Goal: Transaction & Acquisition: Book appointment/travel/reservation

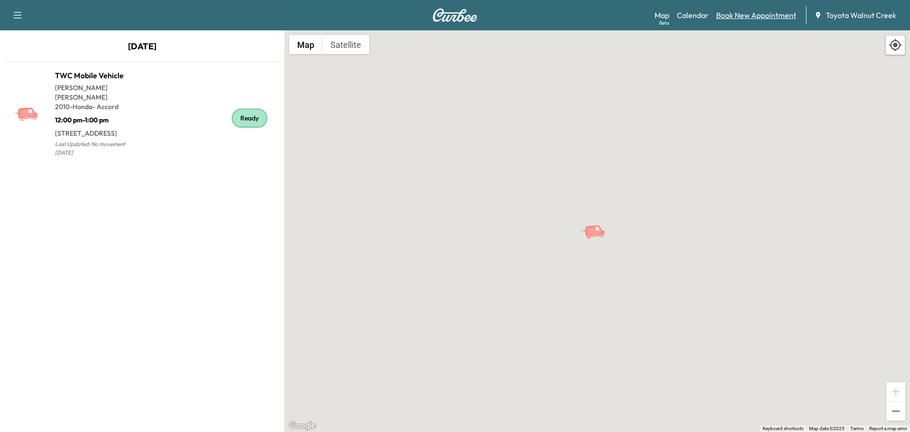
click at [759, 14] on link "Book New Appointment" at bounding box center [756, 14] width 80 height 11
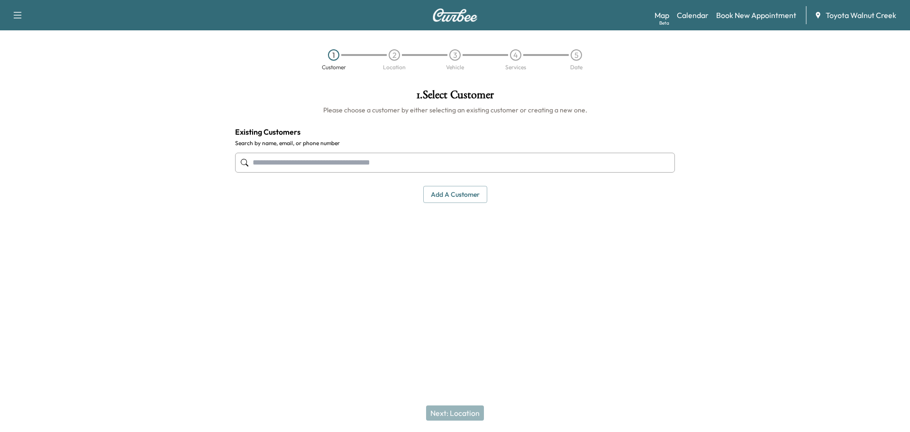
click at [436, 162] on input "text" at bounding box center [455, 163] width 440 height 20
drag, startPoint x: 276, startPoint y: 162, endPoint x: 421, endPoint y: 175, distance: 144.7
click at [418, 174] on div "**********" at bounding box center [455, 162] width 440 height 31
type input "*"
drag, startPoint x: 339, startPoint y: 167, endPoint x: 276, endPoint y: 165, distance: 62.6
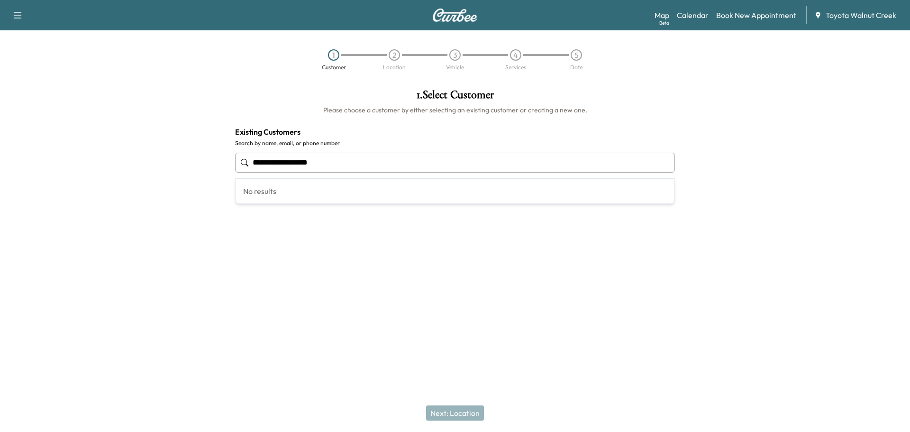
click at [276, 165] on input "**********" at bounding box center [455, 163] width 440 height 20
drag, startPoint x: 291, startPoint y: 156, endPoint x: 139, endPoint y: 151, distance: 151.8
click at [139, 151] on div "1 . Select Customer Please choose a customer by either selecting an existing cu…" at bounding box center [455, 190] width 910 height 216
type input "**********"
click at [460, 414] on div "Next: Location" at bounding box center [455, 413] width 910 height 38
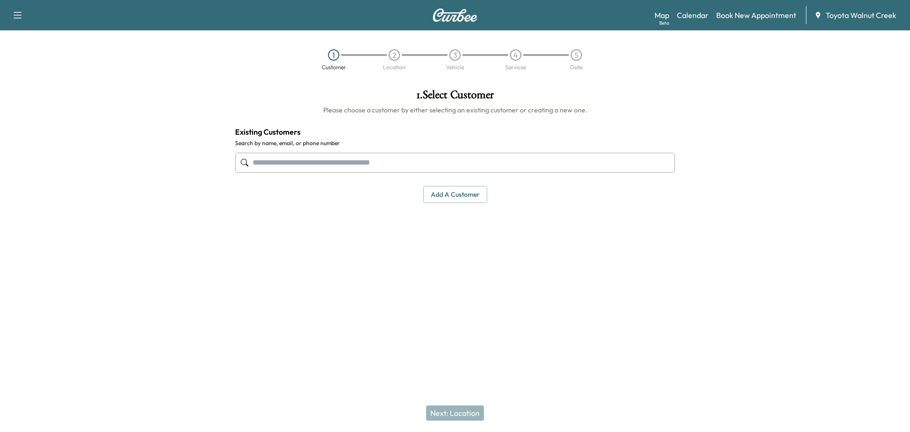
click at [414, 160] on input "text" at bounding box center [455, 163] width 440 height 20
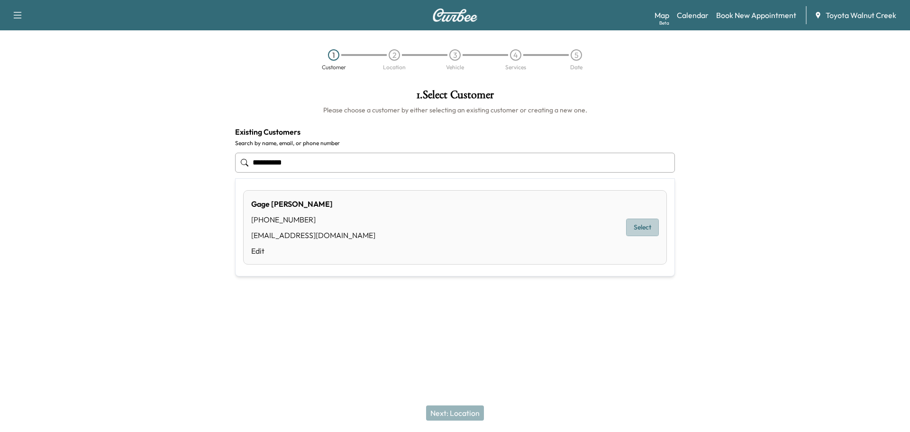
click at [647, 220] on button "Select" at bounding box center [642, 228] width 33 height 18
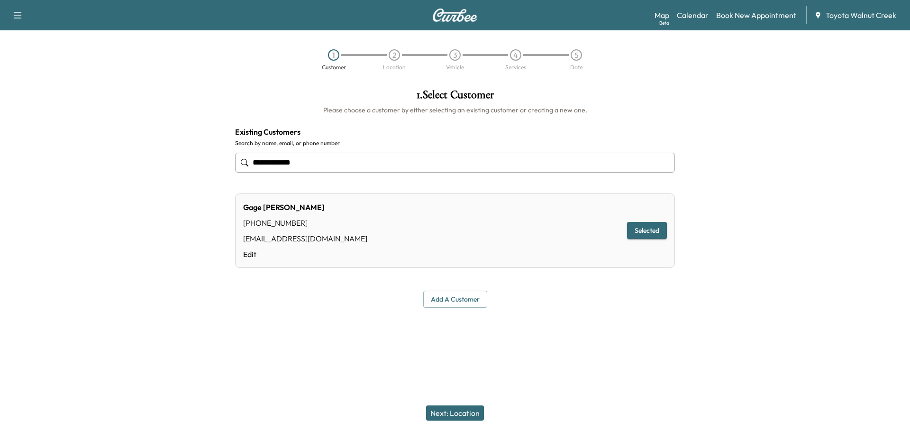
type input "**********"
click at [454, 408] on button "Next: Location" at bounding box center [455, 412] width 58 height 15
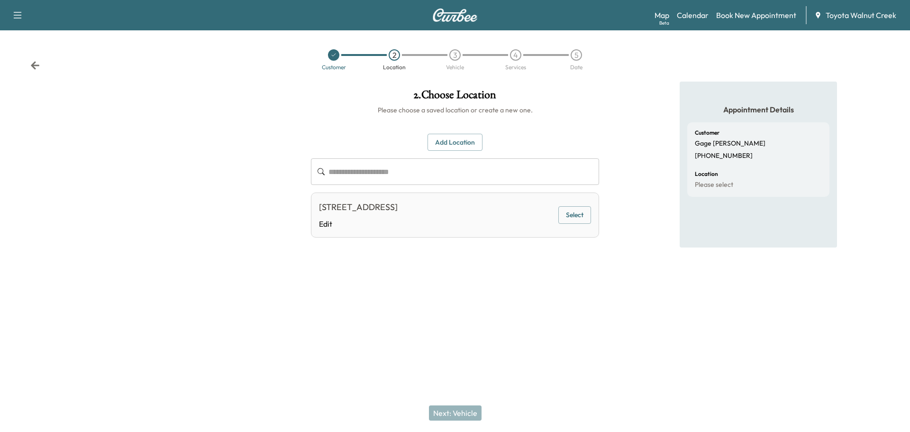
click at [575, 214] on button "Select" at bounding box center [574, 215] width 33 height 18
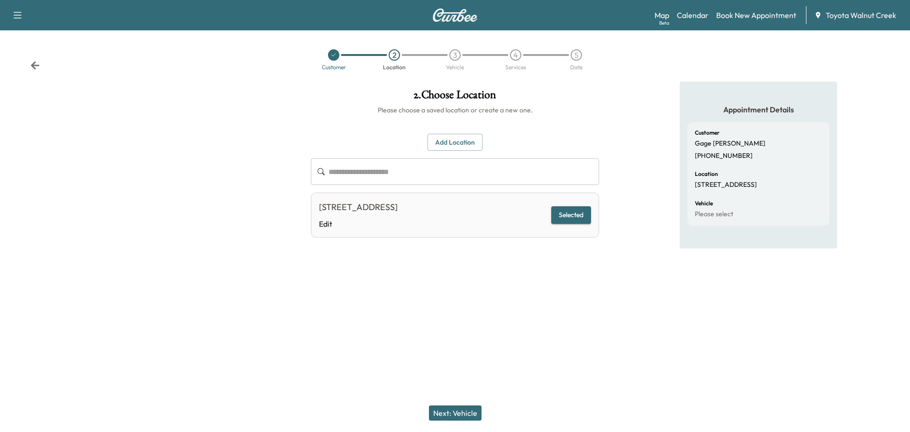
click at [458, 416] on button "Next: Vehicle" at bounding box center [455, 412] width 53 height 15
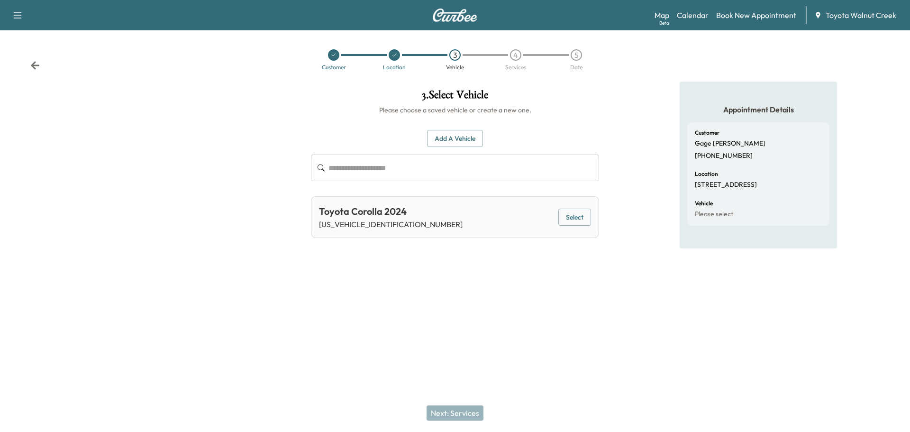
click at [574, 215] on button "Select" at bounding box center [574, 218] width 33 height 18
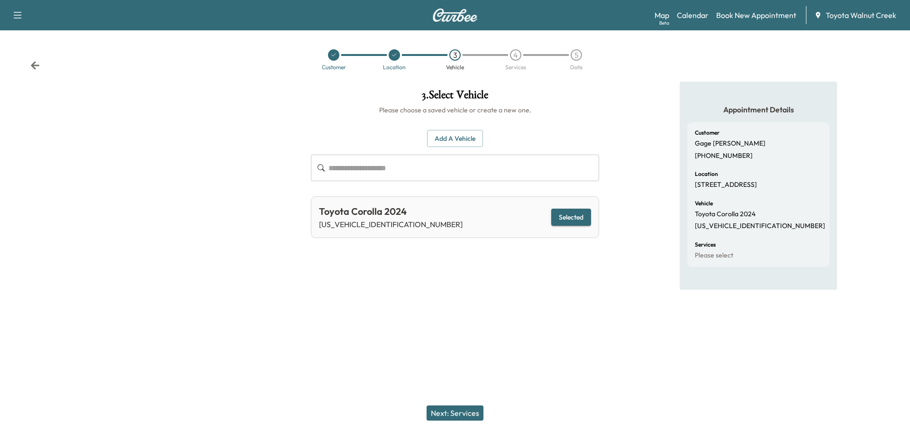
click at [456, 411] on button "Next: Services" at bounding box center [455, 412] width 57 height 15
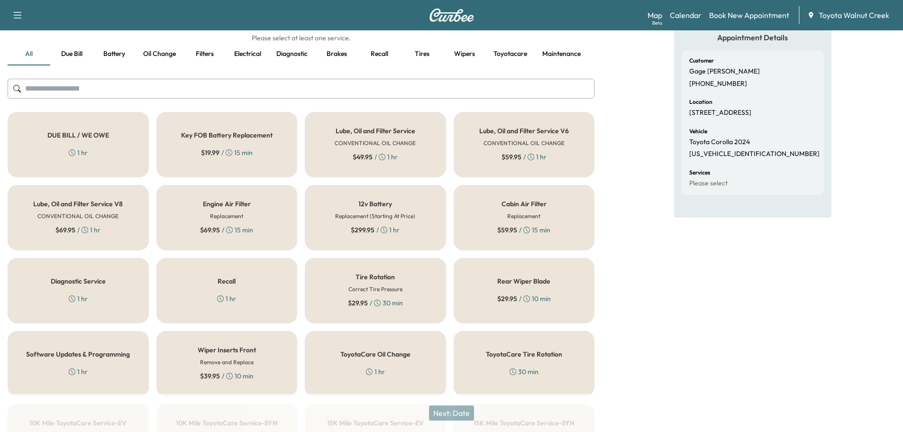
scroll to position [95, 0]
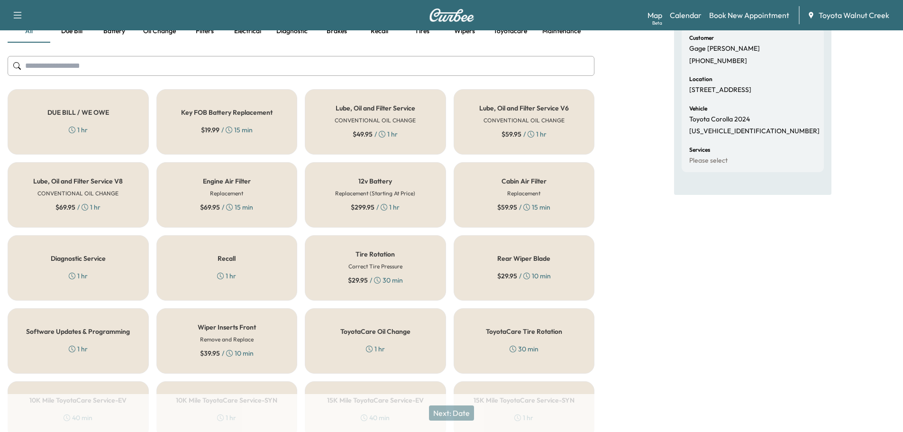
click at [391, 128] on div "Lube, Oil and Filter Service CONVENTIONAL OIL CHANGE $ 49.95 / 1 hr" at bounding box center [375, 121] width 141 height 65
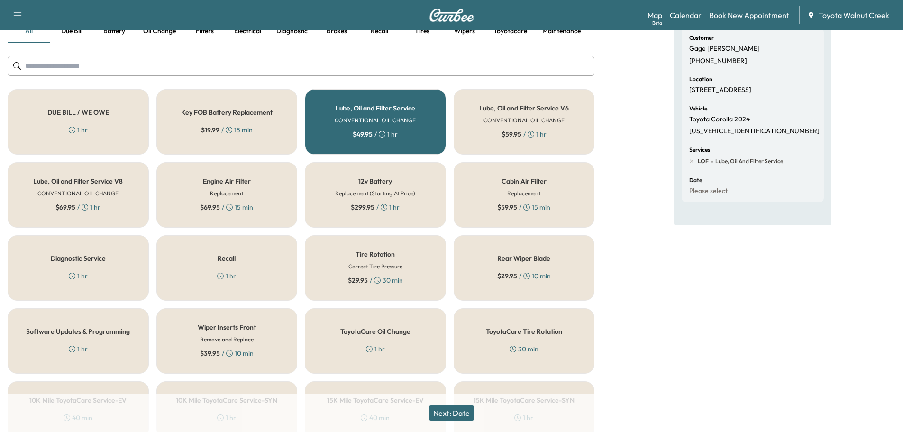
click at [420, 109] on div "Lube, Oil and Filter Service CONVENTIONAL OIL CHANGE $ 49.95 / 1 hr" at bounding box center [375, 121] width 141 height 65
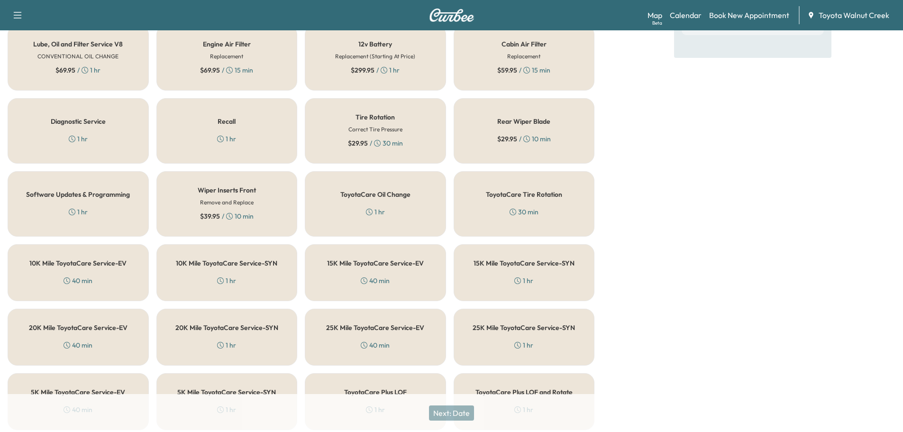
scroll to position [237, 0]
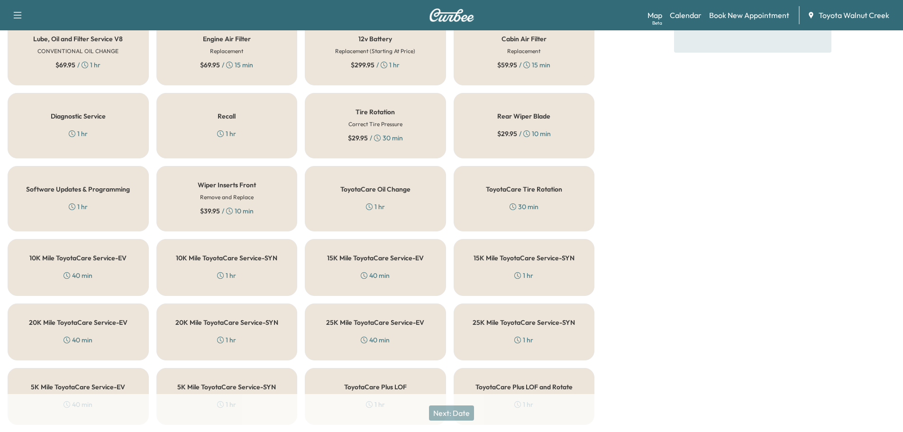
click at [404, 268] on div "15K Mile ToyotaCare Service-EV 40 min" at bounding box center [375, 267] width 141 height 57
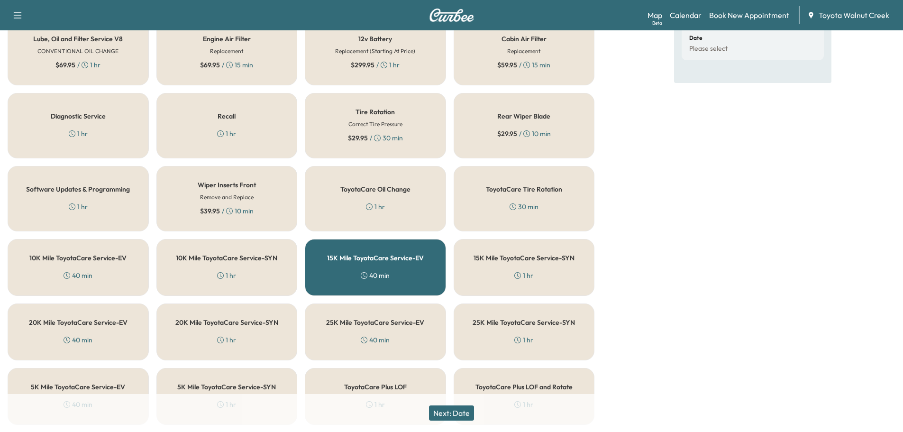
click at [404, 268] on div "15K Mile ToyotaCare Service-EV 40 min" at bounding box center [375, 267] width 141 height 57
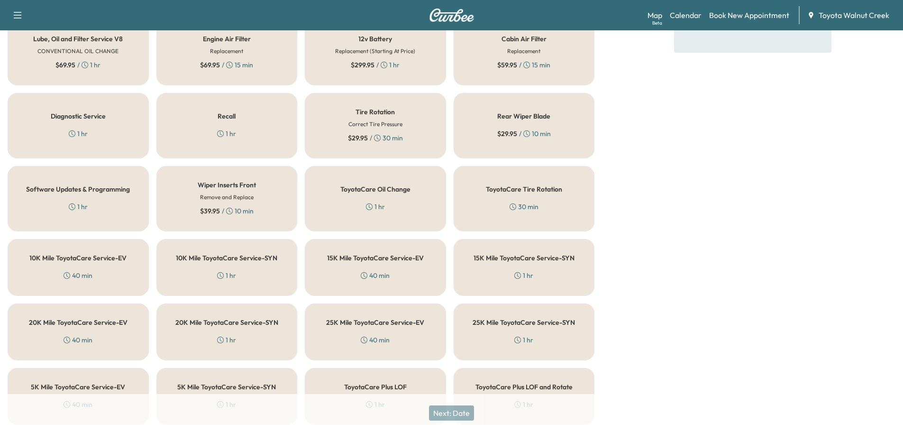
click at [527, 271] on div "1 hr" at bounding box center [523, 275] width 19 height 9
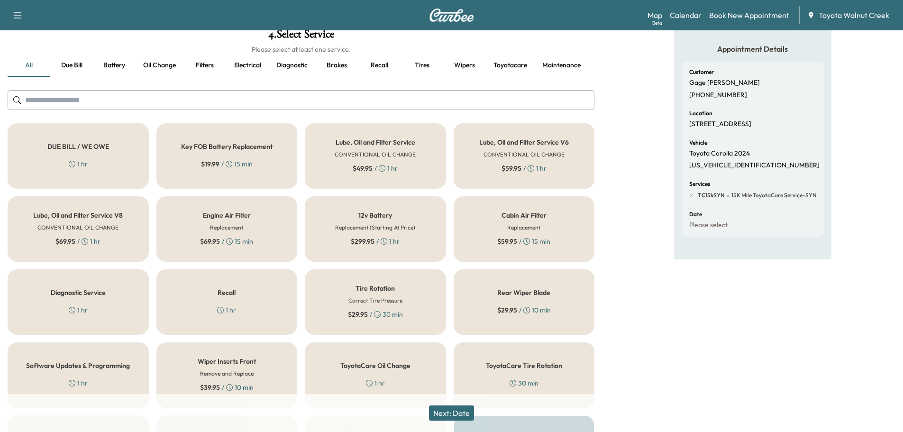
scroll to position [142, 0]
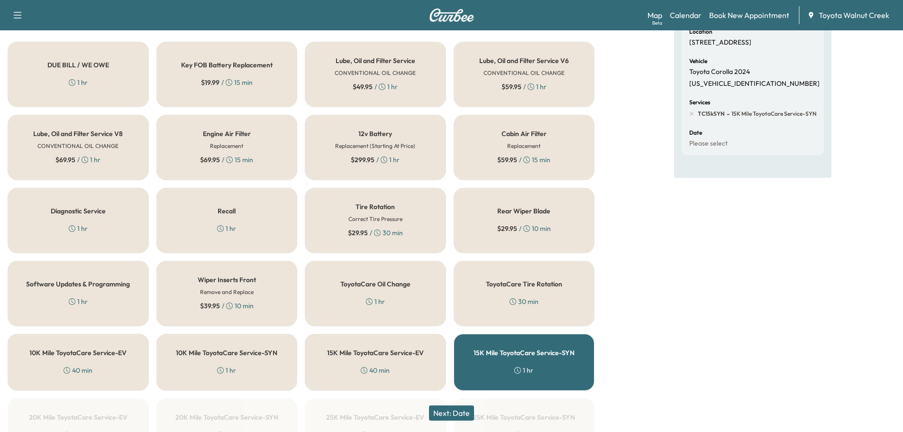
click at [458, 413] on button "Next: Date" at bounding box center [451, 412] width 45 height 15
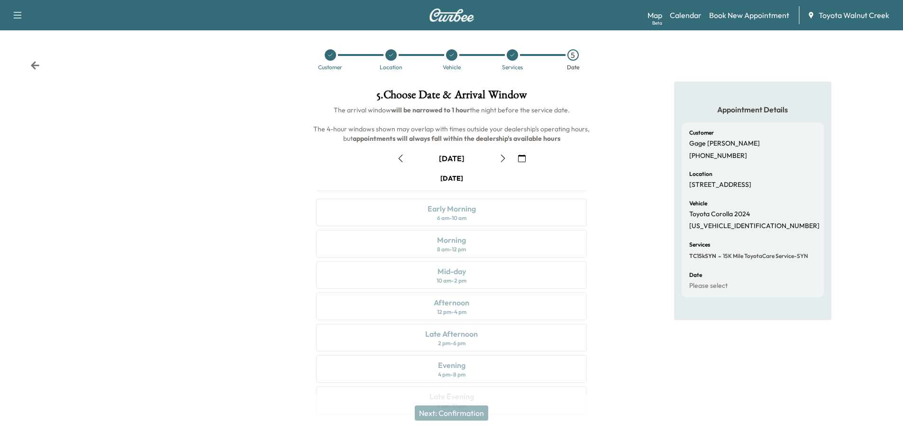
click at [472, 211] on div "[DATE] Early Morning 6 am - 10 am Morning 8 am - 12 pm Mid-day 10 am - 2 pm Aft…" at bounding box center [452, 296] width 286 height 244
click at [456, 214] on div "[DATE] Early Morning 6 am - 10 am Morning 8 am - 12 pm Mid-day 10 am - 2 pm Aft…" at bounding box center [452, 296] width 286 height 244
click at [455, 215] on div "[DATE] Early Morning 6 am - 10 am Morning 8 am - 12 pm Mid-day 10 am - 2 pm Aft…" at bounding box center [452, 296] width 286 height 244
drag, startPoint x: 465, startPoint y: 272, endPoint x: 465, endPoint y: 267, distance: 4.8
click at [465, 266] on div "[DATE] Early Morning 6 am - 10 am Morning 8 am - 12 pm Mid-day 10 am - 2 pm Aft…" at bounding box center [452, 296] width 286 height 244
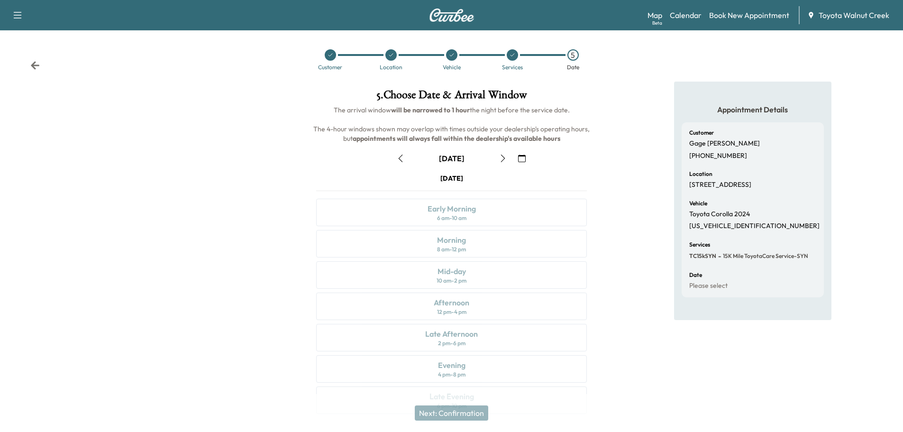
click at [465, 290] on div "[DATE] Early Morning 6 am - 10 am Morning 8 am - 12 pm Mid-day 10 am - 2 pm Aft…" at bounding box center [452, 296] width 286 height 244
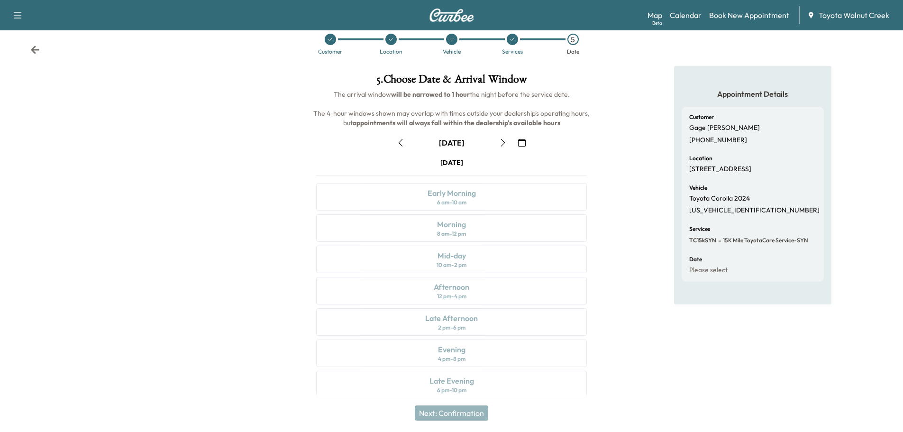
scroll to position [24, 0]
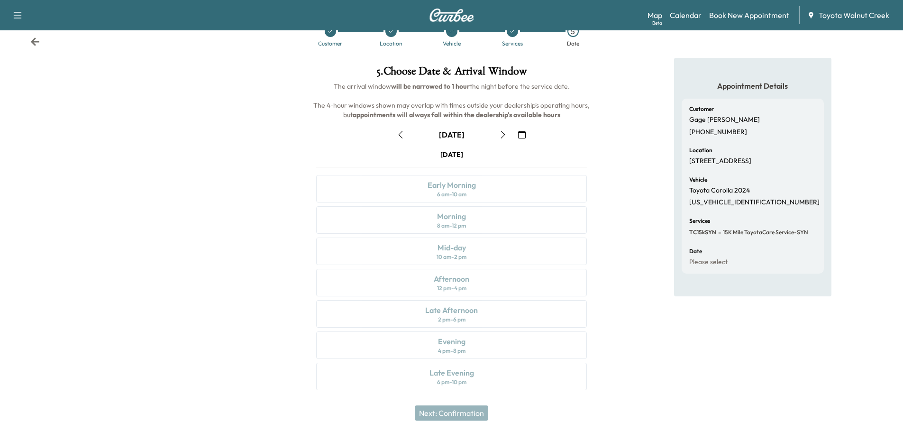
click at [490, 205] on div "[DATE] Early Morning 6 am - 10 am Morning 8 am - 12 pm Mid-day 10 am - 2 pm Aft…" at bounding box center [452, 272] width 286 height 244
click at [489, 181] on div "[DATE] Early Morning 6 am - 10 am Morning 8 am - 12 pm Mid-day 10 am - 2 pm Aft…" at bounding box center [452, 272] width 286 height 244
click at [500, 133] on icon "button" at bounding box center [503, 135] width 8 height 8
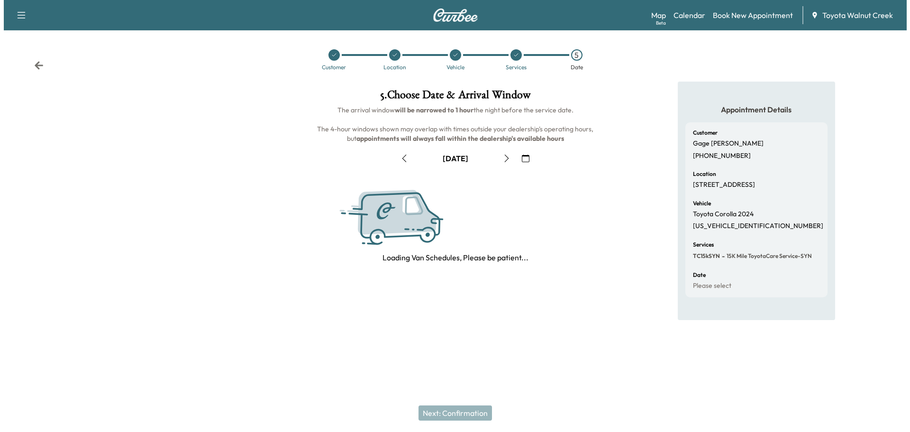
scroll to position [0, 0]
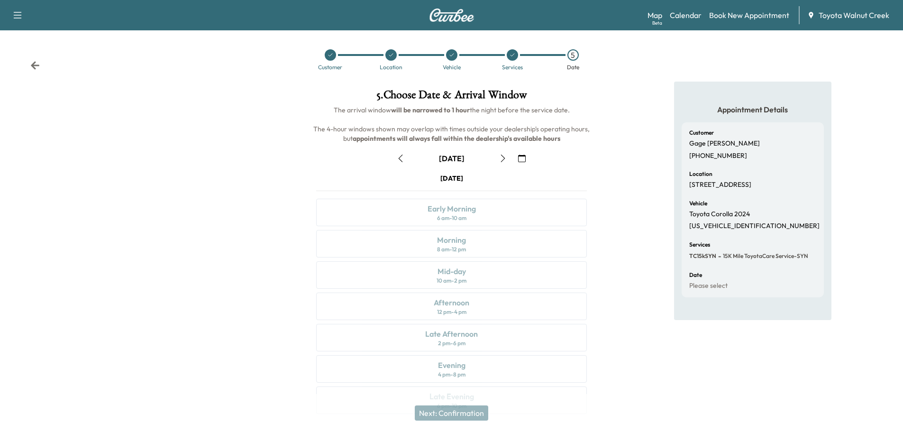
click at [471, 207] on div "[DATE] Early Morning 6 am - 10 am Morning 8 am - 12 pm Mid-day 10 am - 2 pm Aft…" at bounding box center [452, 296] width 286 height 244
click at [405, 156] on button "button" at bounding box center [401, 158] width 16 height 15
click at [503, 156] on icon "button" at bounding box center [503, 159] width 4 height 8
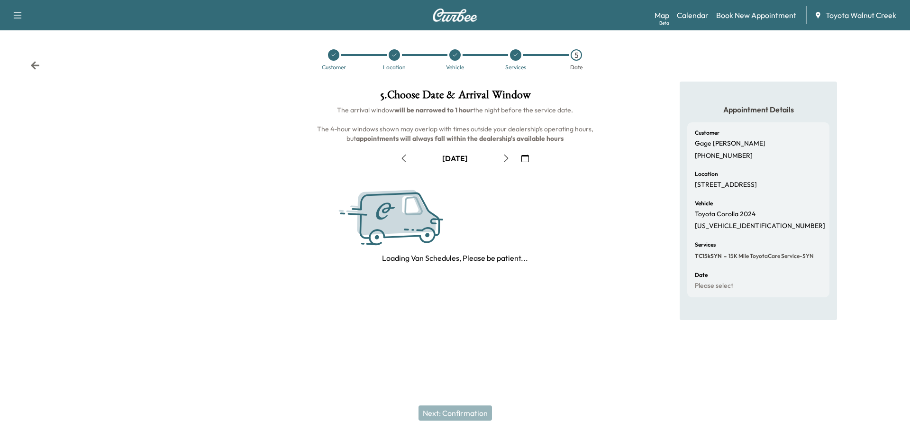
click at [503, 156] on icon "button" at bounding box center [507, 159] width 8 height 8
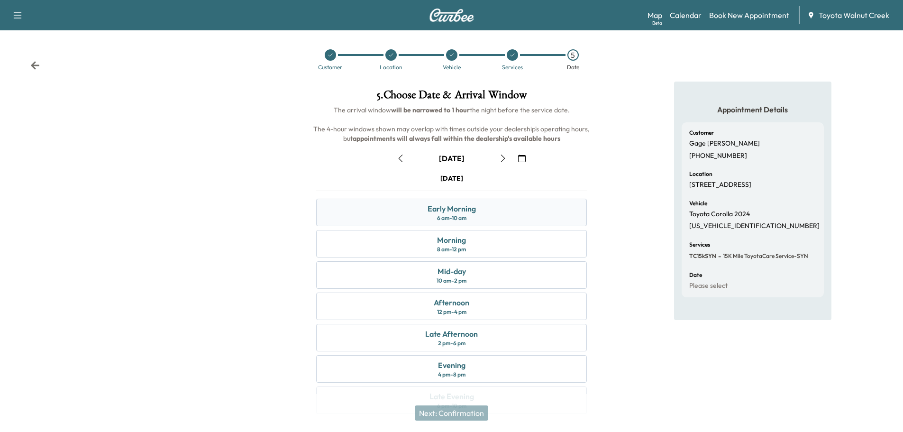
click at [452, 201] on div "Early Morning 6 am - 10 am" at bounding box center [451, 212] width 271 height 27
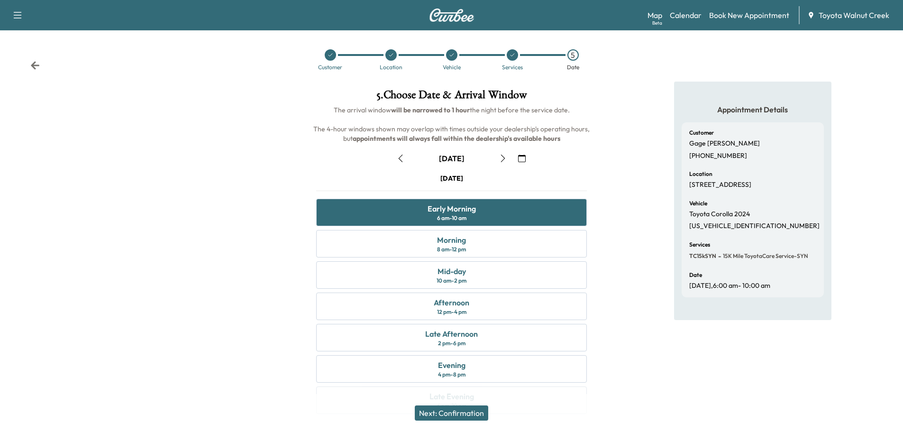
click at [456, 412] on button "Next: Confirmation" at bounding box center [451, 412] width 73 height 15
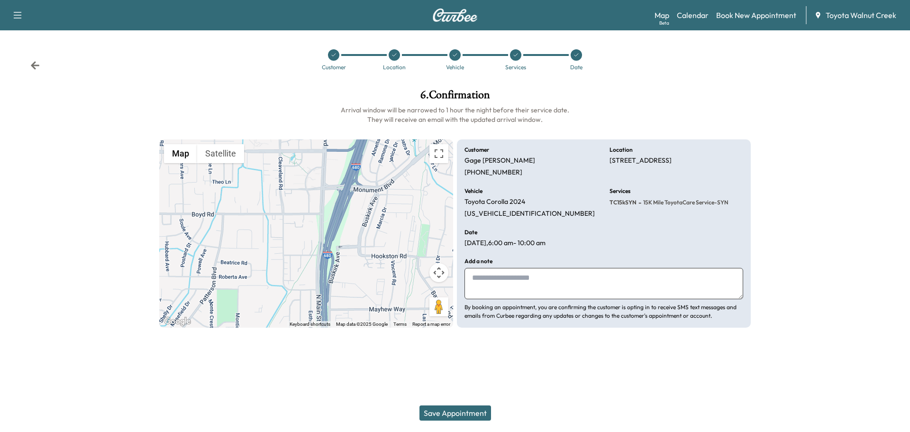
click at [29, 55] on div "Customer Location Vehicle Services Date" at bounding box center [455, 60] width 910 height 44
click at [33, 60] on div "Customer Location Vehicle Services Date" at bounding box center [455, 60] width 910 height 44
click at [35, 62] on icon at bounding box center [35, 65] width 9 height 8
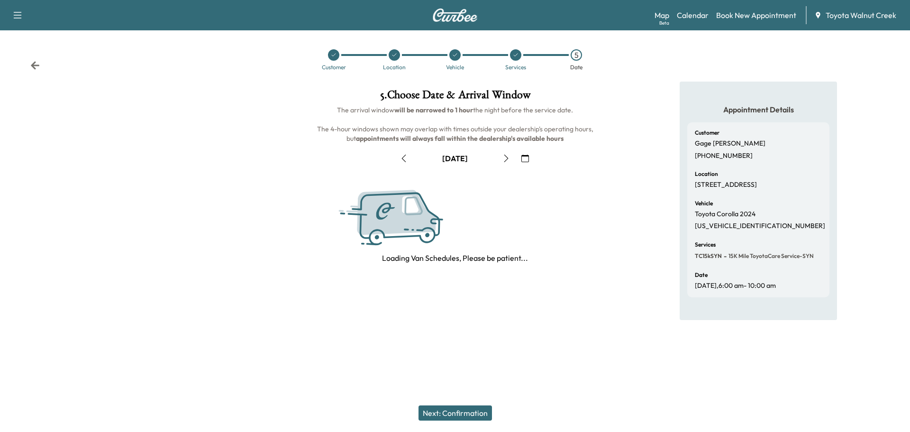
click at [35, 62] on icon at bounding box center [35, 65] width 9 height 8
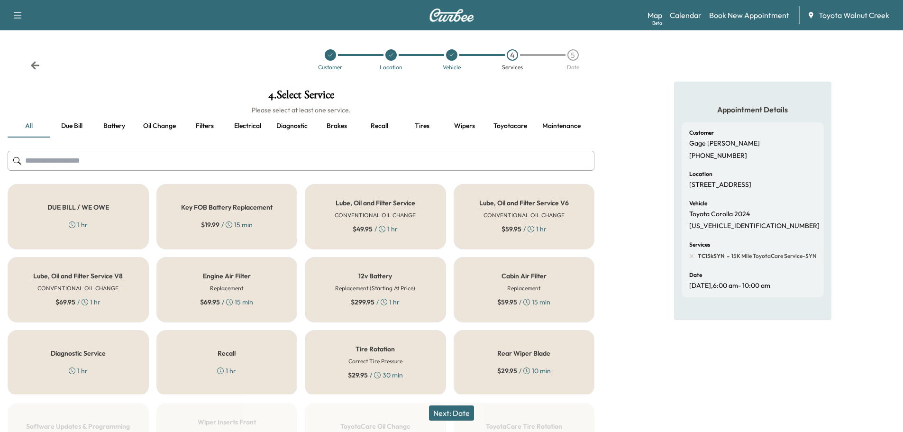
click at [35, 62] on icon at bounding box center [35, 65] width 9 height 8
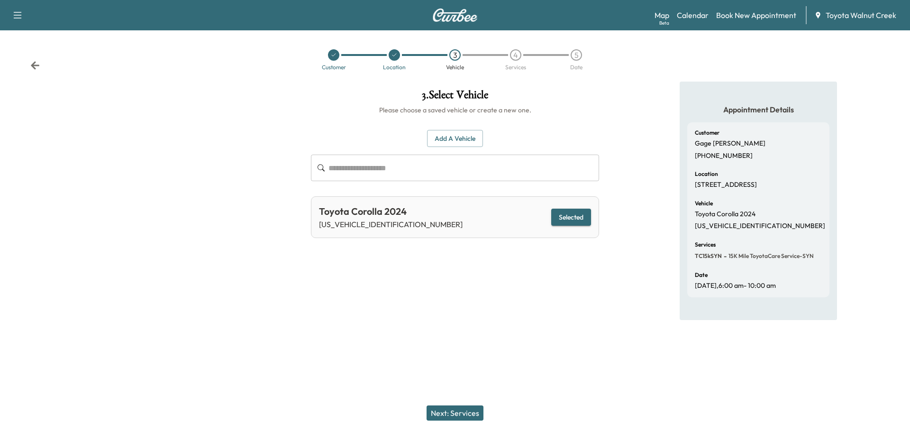
click at [35, 62] on icon at bounding box center [35, 65] width 9 height 8
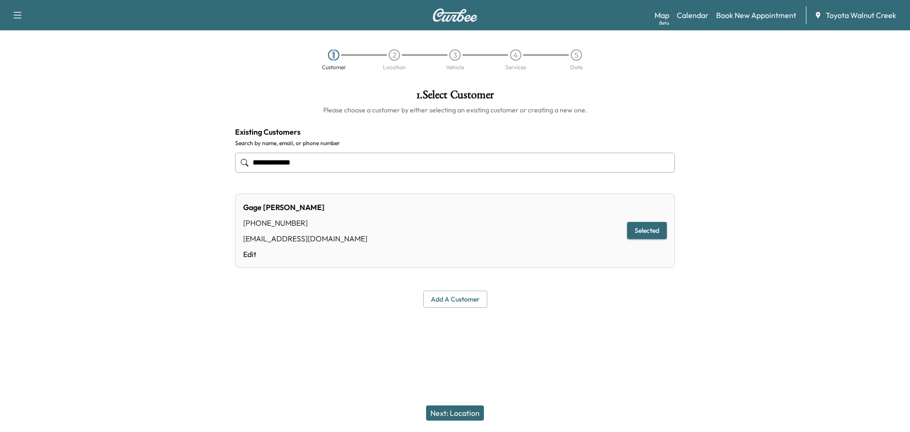
click at [35, 62] on div "1 Customer 2 Location 3 Vehicle 4 Services 5 Date" at bounding box center [455, 60] width 910 height 44
click at [11, 13] on button "button" at bounding box center [18, 15] width 20 height 15
drag, startPoint x: 137, startPoint y: 46, endPoint x: 143, endPoint y: 46, distance: 6.6
click at [137, 46] on div "1 Customer 2 Location 3 Vehicle 4 Services 5 Date" at bounding box center [455, 60] width 910 height 44
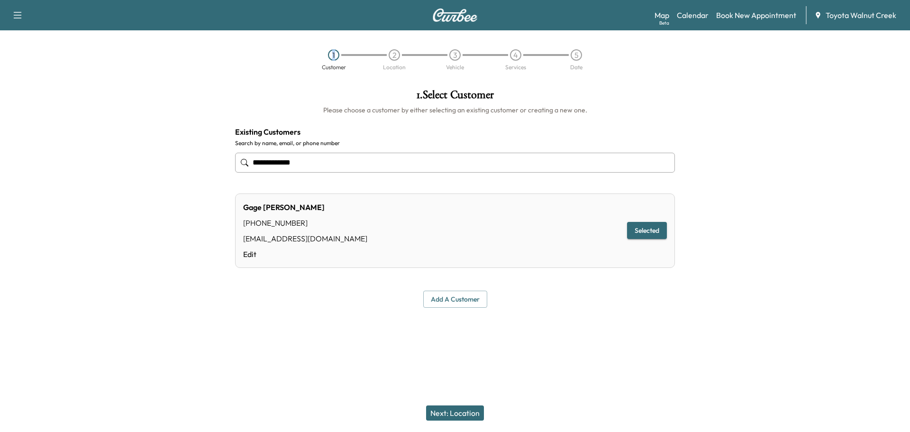
click at [469, 11] on img at bounding box center [455, 15] width 46 height 13
